Goal: Complete application form

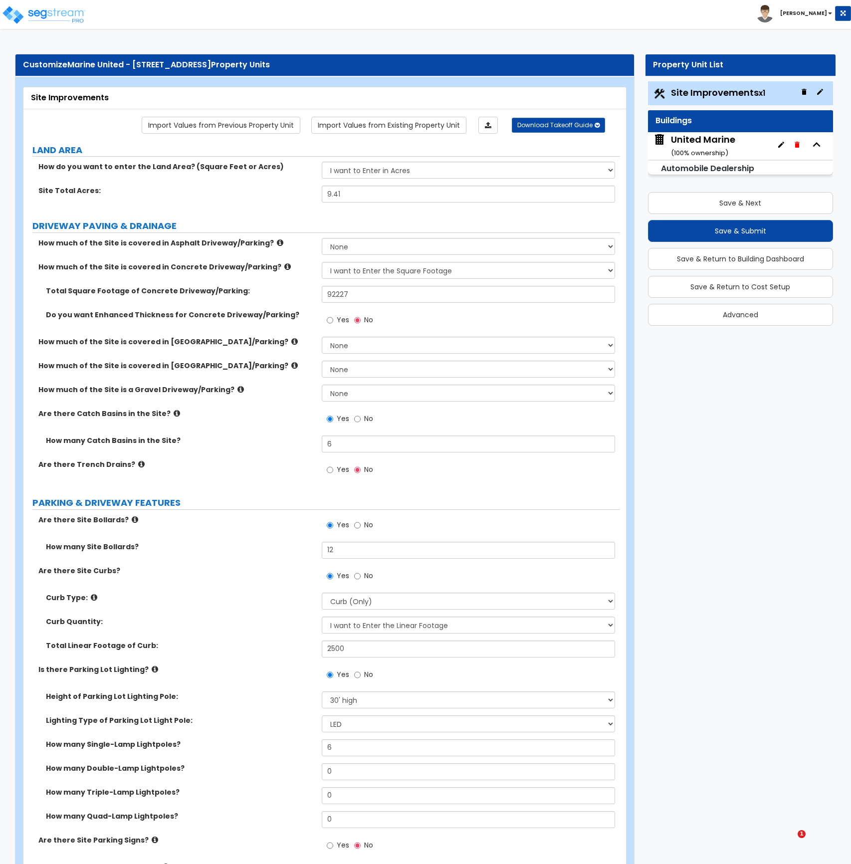
select select "2"
select select "1"
select select "2"
select select "1"
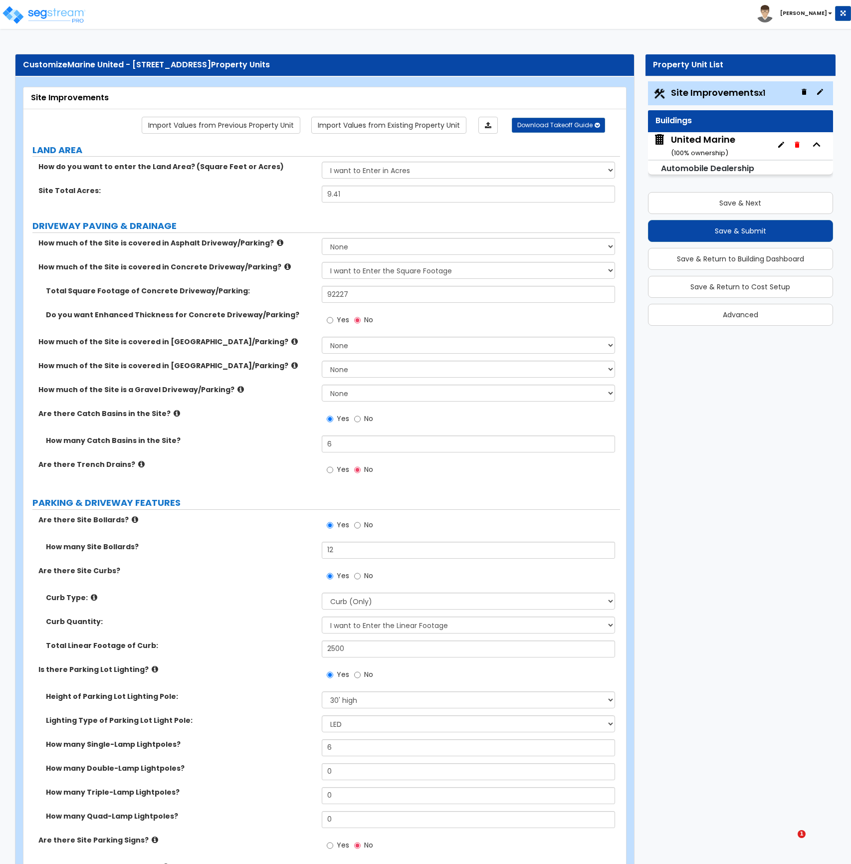
select select "2"
select select "1"
select select "2"
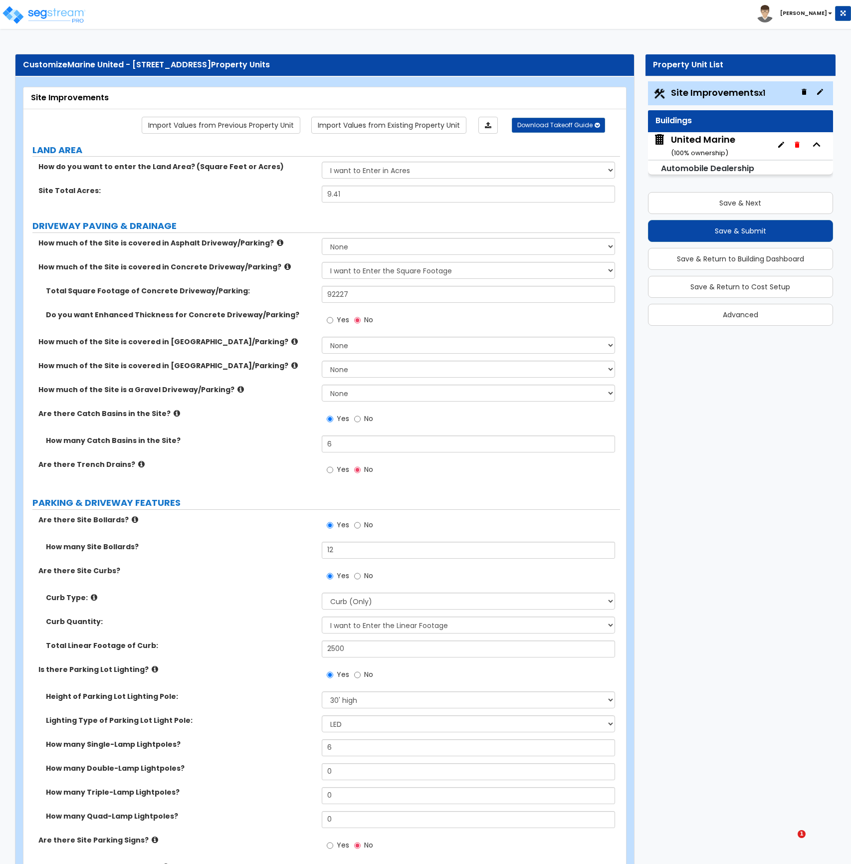
select select "1"
select select "4"
select select "1"
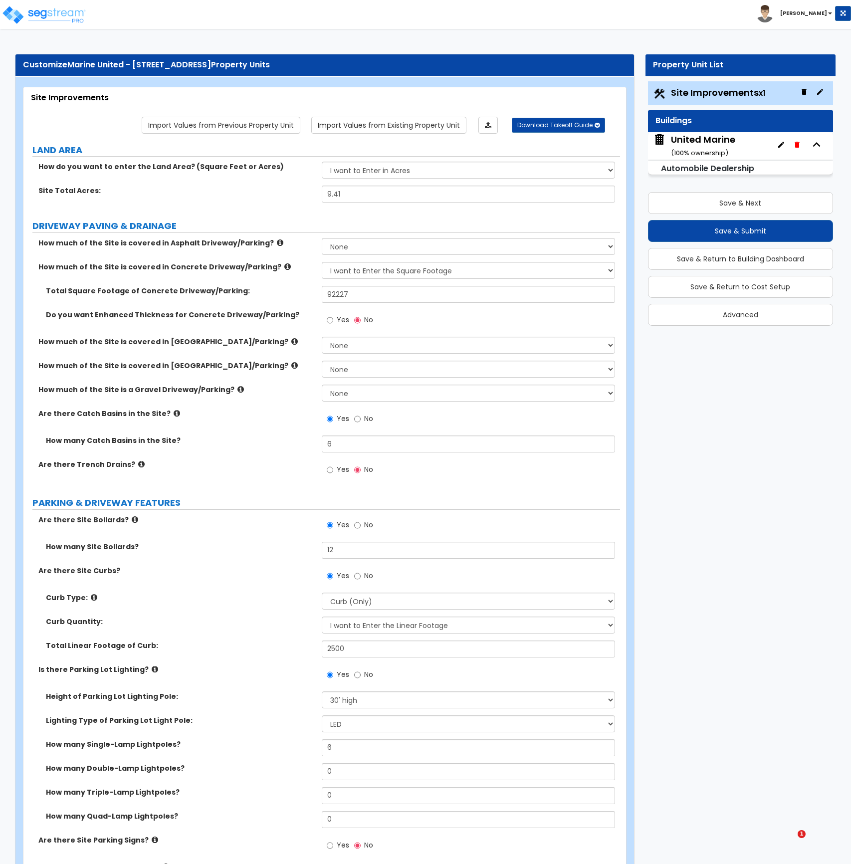
select select "1"
click at [764, 203] on button "Save & Next" at bounding box center [740, 203] width 185 height 22
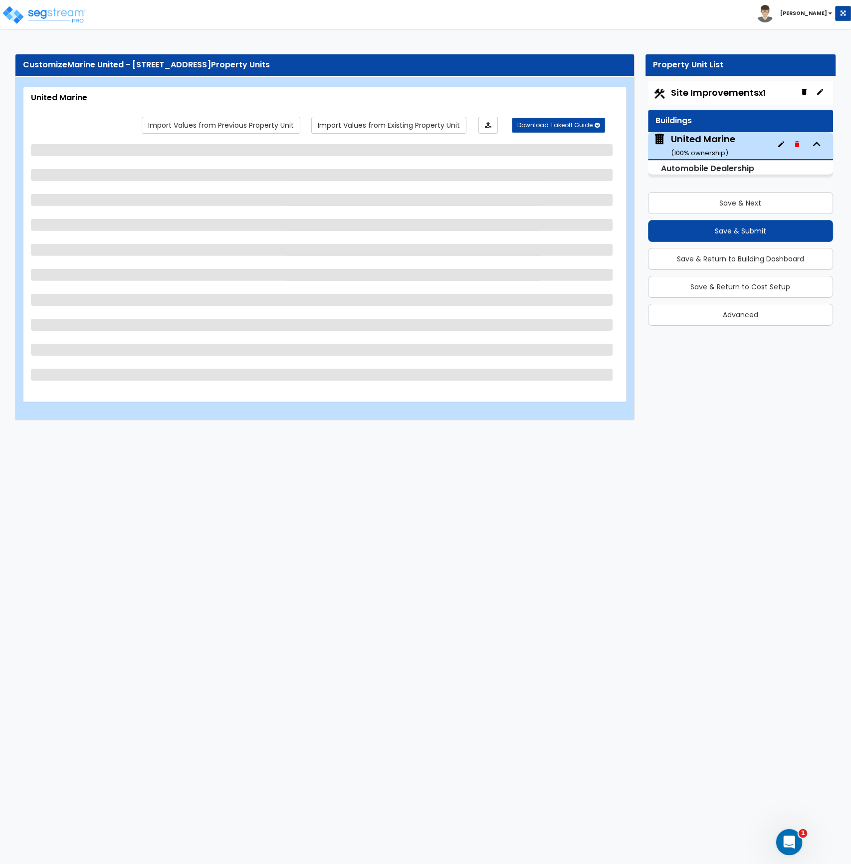
select select "2"
select select "1"
select select "10"
select select "2"
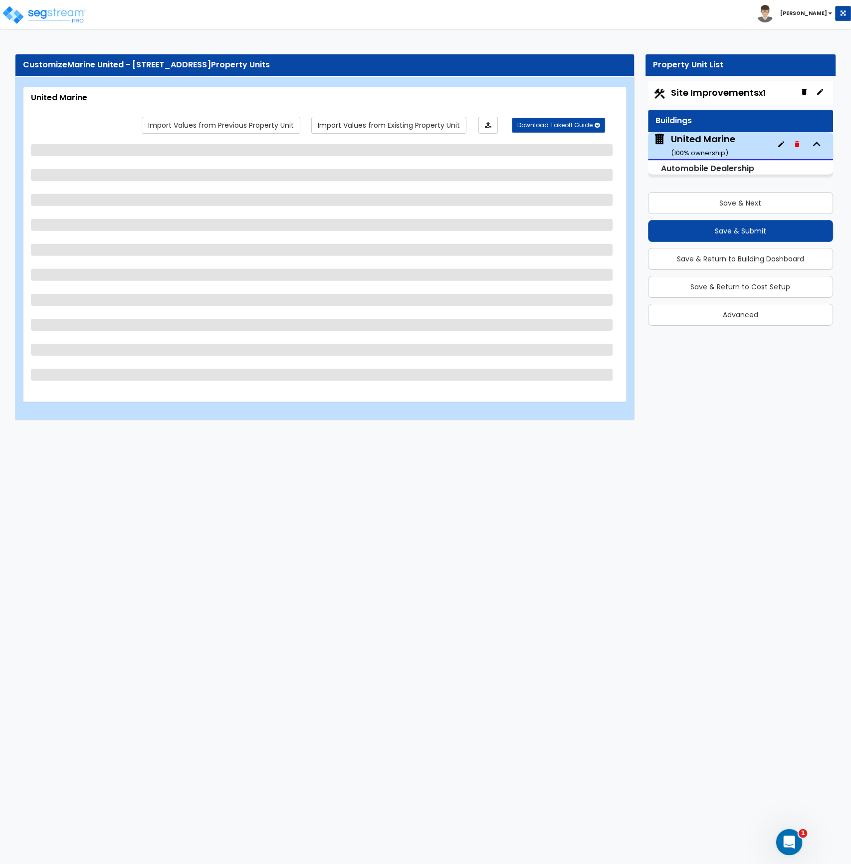
select select "1"
select select "2"
select select "3"
select select "2"
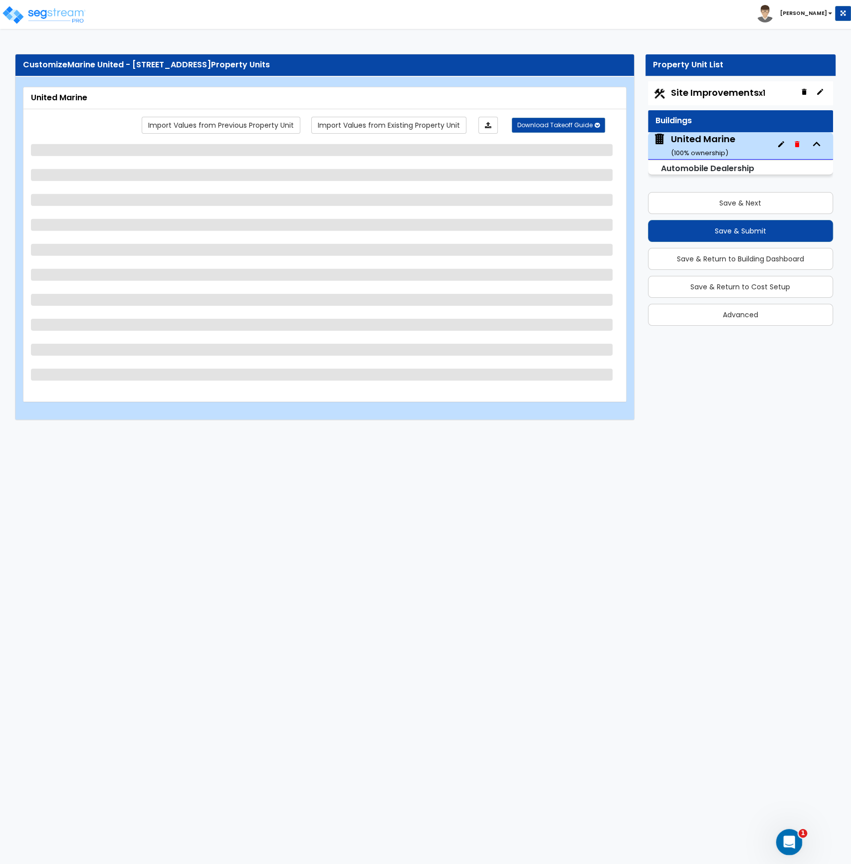
select select "1"
select select "2"
select select "1"
select select "2"
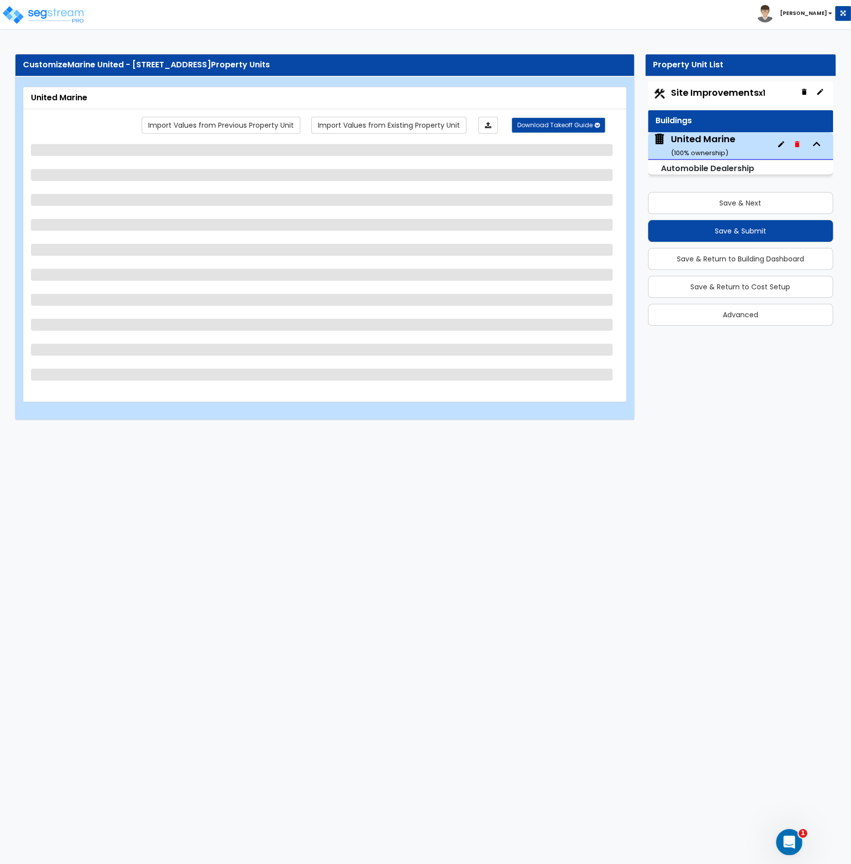
select select "1"
select select "2"
select select "1"
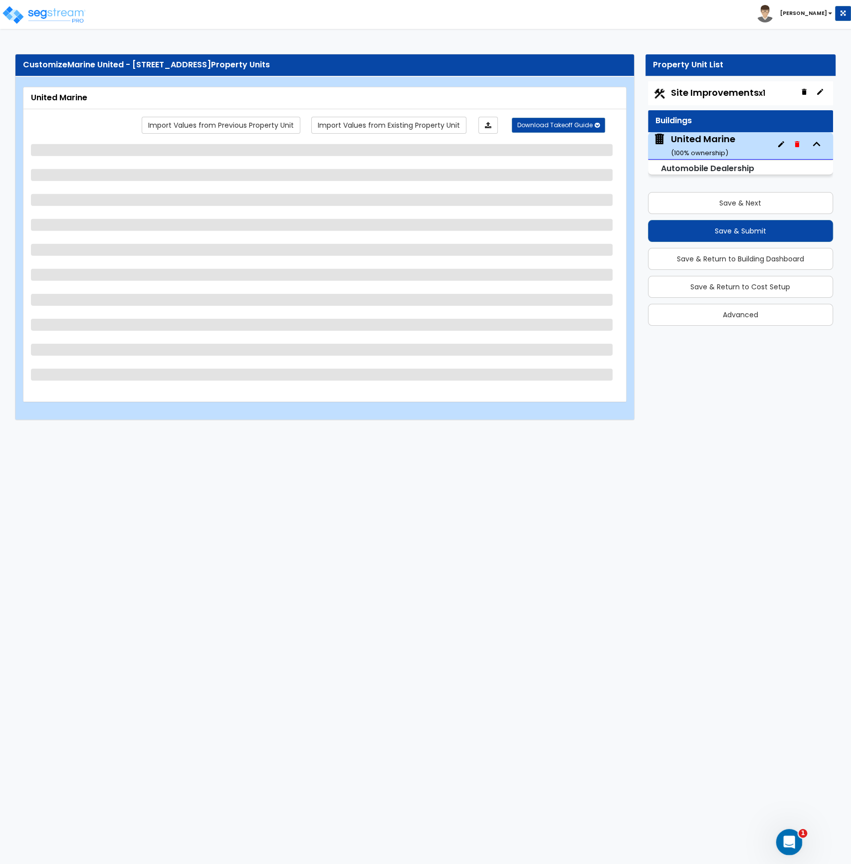
select select "1"
select select "2"
select select "1"
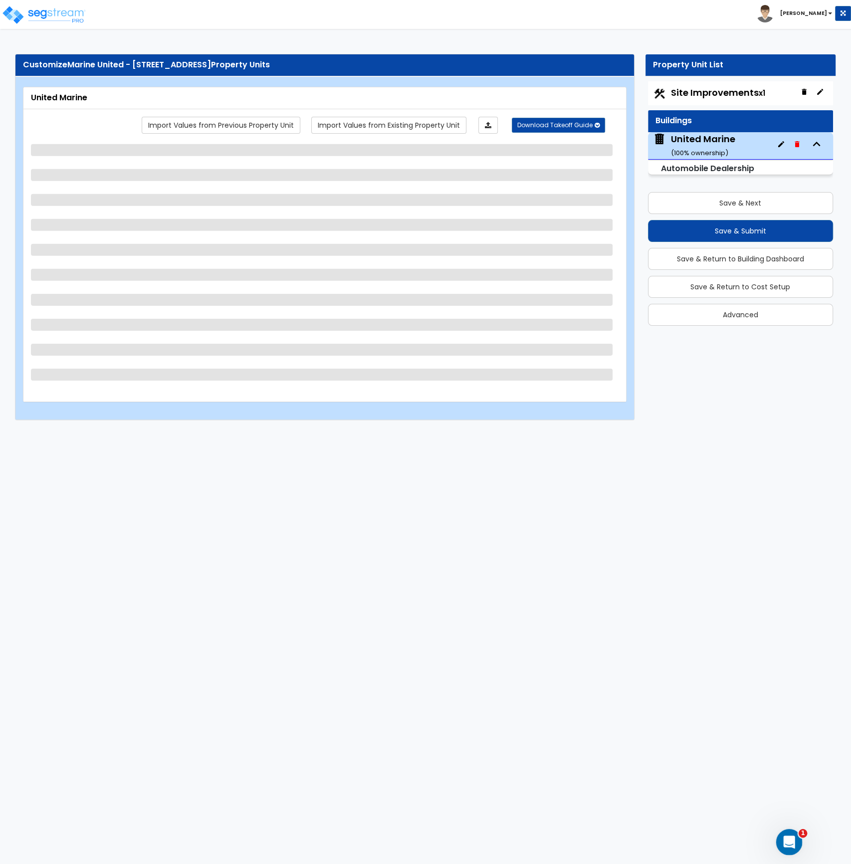
select select "1"
select select "2"
select select "3"
select select "1"
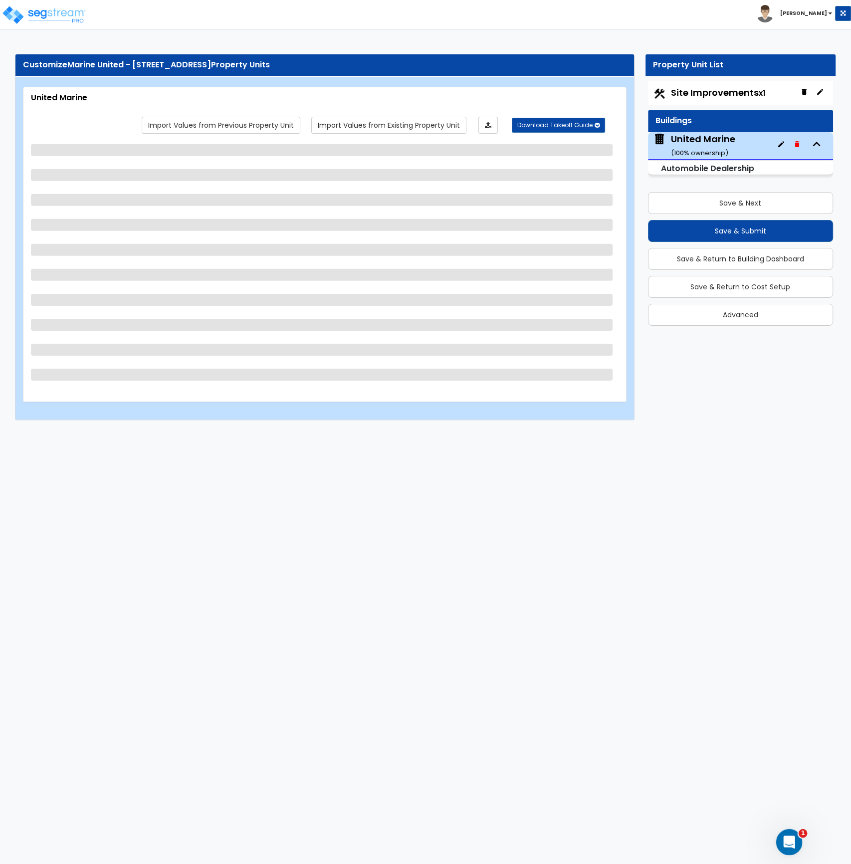
select select "3"
select select "2"
select select "1"
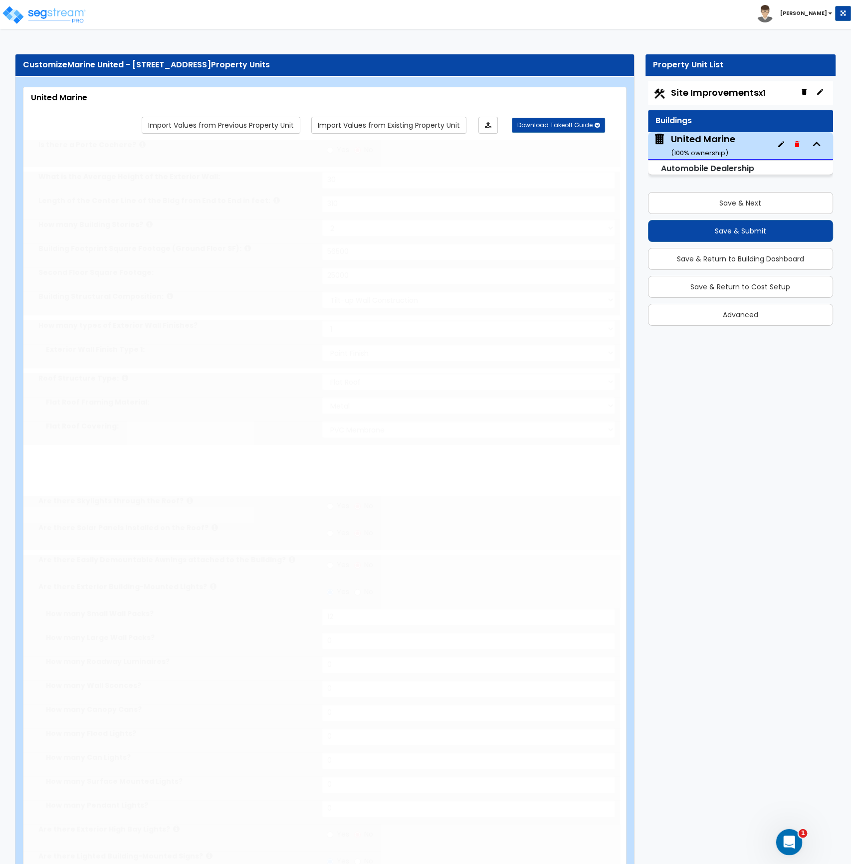
radio input "true"
select select "2"
type input "10"
